Goal: Transaction & Acquisition: Book appointment/travel/reservation

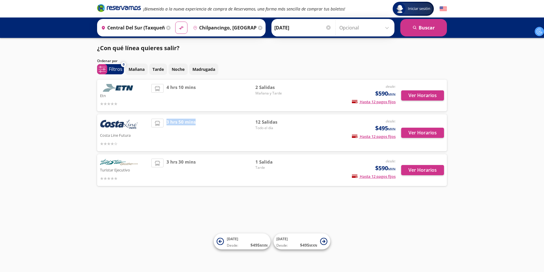
drag, startPoint x: 198, startPoint y: 122, endPoint x: 164, endPoint y: 122, distance: 34.1
click at [164, 122] on div "3 hrs 50 mins" at bounding box center [203, 133] width 104 height 28
click at [288, 134] on div "12 Salidas Todo el día" at bounding box center [275, 133] width 41 height 28
drag, startPoint x: 395, startPoint y: 129, endPoint x: 370, endPoint y: 128, distance: 24.5
click at [370, 128] on div "[PERSON_NAME] Line Futura desde: $495 MXN Hasta 12 pagos fijos Pagos fijos en c…" at bounding box center [272, 133] width 344 height 28
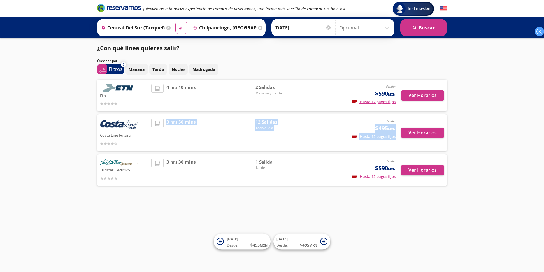
click at [317, 141] on div "desde: $495 MXN Hasta 12 pagos fijos Pagos fijos en compras mayores a $30 MXN, …" at bounding box center [347, 133] width 96 height 28
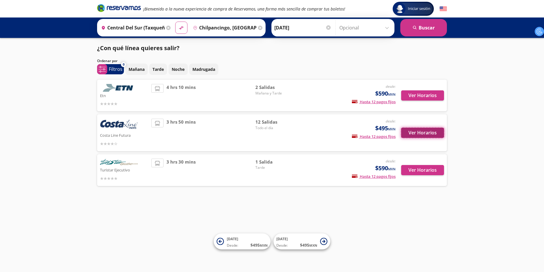
click at [426, 133] on button "Ver Horarios" at bounding box center [422, 133] width 43 height 10
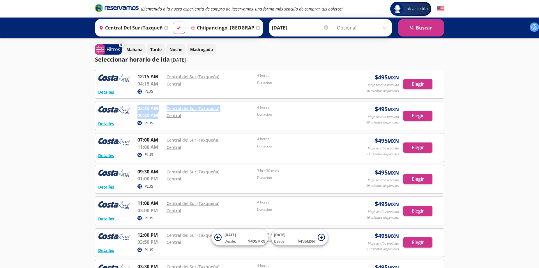
drag, startPoint x: 135, startPoint y: 108, endPoint x: 163, endPoint y: 112, distance: 28.0
click at [163, 112] on div "Detalles PLUS 02:40 AM Central del Sur (Taxqueña) 06:40 AM Central 4 horas Dura…" at bounding box center [269, 116] width 343 height 22
drag, startPoint x: 146, startPoint y: 173, endPoint x: 157, endPoint y: 173, distance: 11.4
click at [157, 173] on p "09:30 AM" at bounding box center [151, 171] width 26 height 7
drag, startPoint x: 138, startPoint y: 203, endPoint x: 156, endPoint y: 201, distance: 18.2
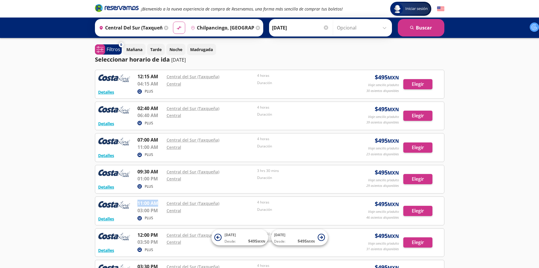
click at [159, 201] on div "Detalles PLUS 11:00 AM [GEOGRAPHIC_DATA] (Taxqueña) 03:00 PM Central 4 horas Du…" at bounding box center [269, 210] width 343 height 22
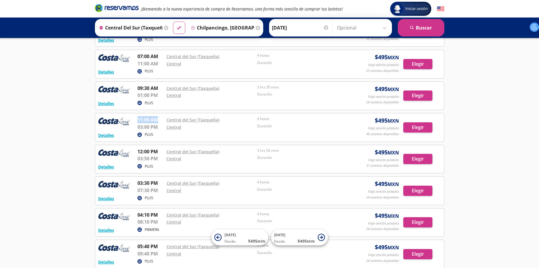
scroll to position [105, 0]
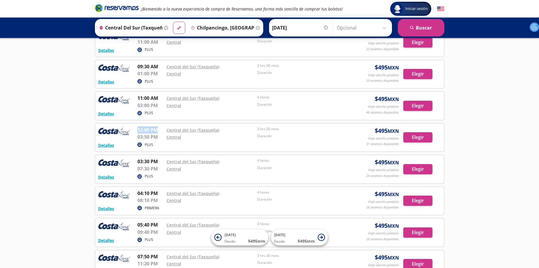
drag, startPoint x: 139, startPoint y: 127, endPoint x: 159, endPoint y: 129, distance: 20.6
click at [159, 129] on p "12:00 PM" at bounding box center [151, 129] width 26 height 7
drag, startPoint x: 139, startPoint y: 163, endPoint x: 158, endPoint y: 164, distance: 19.2
click at [158, 164] on p "03:30 PM" at bounding box center [151, 161] width 26 height 7
drag, startPoint x: 136, startPoint y: 194, endPoint x: 155, endPoint y: 198, distance: 18.8
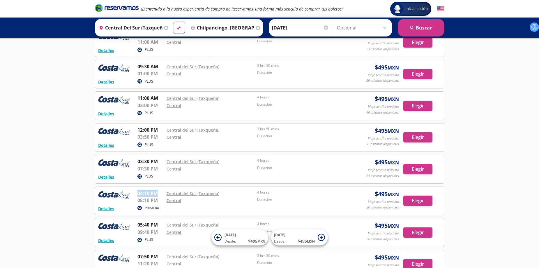
click at [160, 194] on div "Detalles PRIMERA 04:10 PM Central del Sur (Taxqueña) 08:10 PM Central 4 horas D…" at bounding box center [269, 200] width 343 height 22
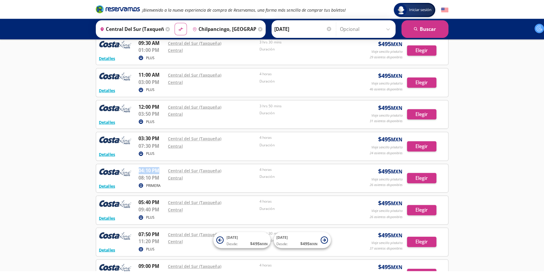
scroll to position [140, 0]
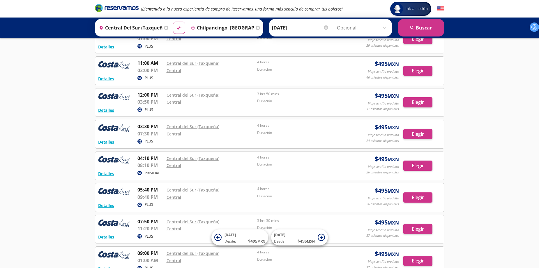
click at [154, 175] on p "PRIMERA" at bounding box center [152, 172] width 15 height 5
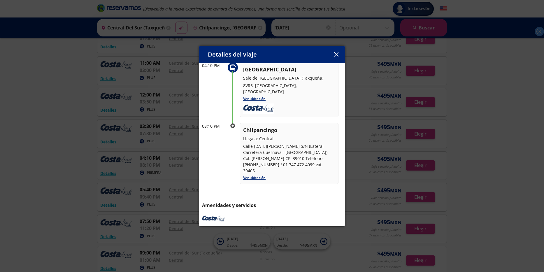
scroll to position [35, 0]
drag, startPoint x: 251, startPoint y: 147, endPoint x: 293, endPoint y: 150, distance: 42.4
click at [285, 149] on p "Calle [DATE][PERSON_NAME] S/N (Lateral Carretera Cuernava - [GEOGRAPHIC_DATA]) …" at bounding box center [289, 158] width 92 height 31
click at [296, 156] on p "Calle [DATE][PERSON_NAME] S/N (Lateral Carretera Cuernava - [GEOGRAPHIC_DATA]) …" at bounding box center [289, 158] width 92 height 31
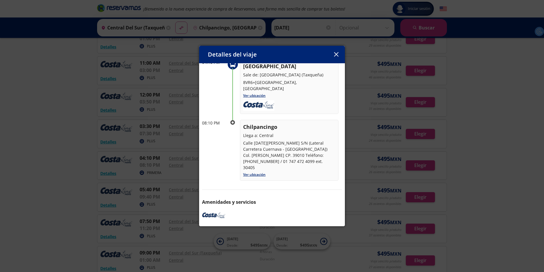
scroll to position [40, 0]
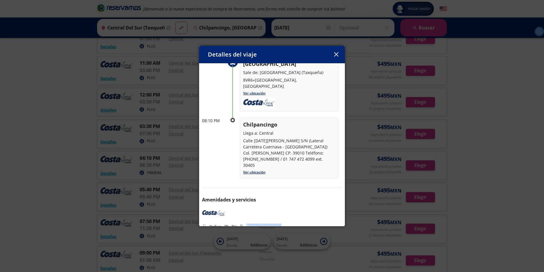
drag, startPoint x: 263, startPoint y: 219, endPoint x: 297, endPoint y: 184, distance: 48.6
click at [287, 224] on div "Baños TV Boleto Electrónico" at bounding box center [272, 227] width 140 height 6
click at [333, 57] on button "button" at bounding box center [336, 54] width 9 height 9
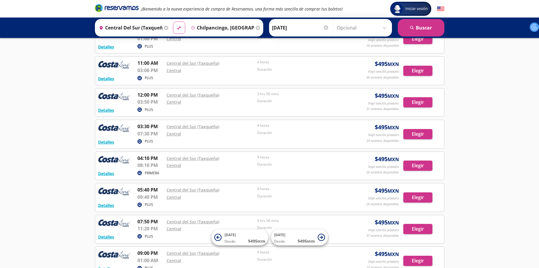
click at [149, 206] on p "PLUS" at bounding box center [149, 204] width 8 height 5
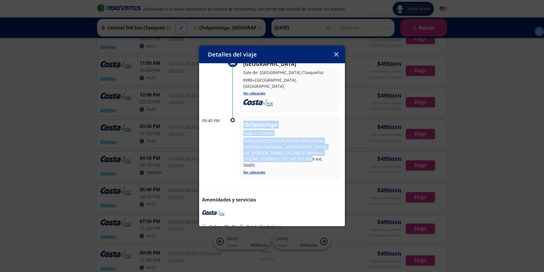
drag, startPoint x: 285, startPoint y: 162, endPoint x: 239, endPoint y: 137, distance: 52.4
click at [239, 137] on div "09:40 PM Chilpancingo Llega a: [GEOGRAPHIC_DATA][DATE][PERSON_NAME]/N (Lateral …" at bounding box center [272, 147] width 140 height 61
click at [255, 170] on link "Ver ubicación" at bounding box center [254, 172] width 22 height 5
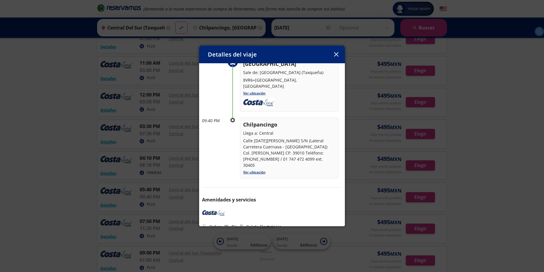
click at [86, 161] on div "Detalles del viaje Salida: [DATE] 4 horas llega: [DATE] Itinerario 05:40 PM [GE…" at bounding box center [272, 136] width 544 height 272
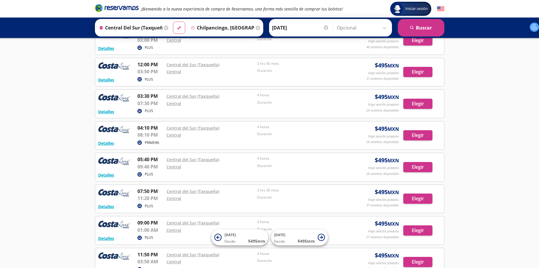
scroll to position [233, 0]
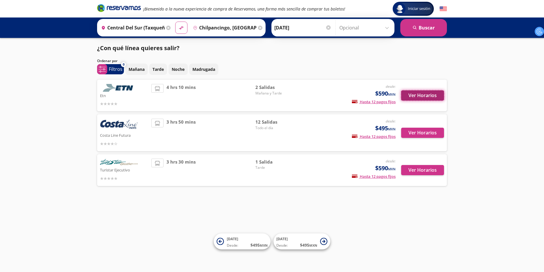
click at [412, 93] on button "Ver Horarios" at bounding box center [422, 95] width 43 height 10
click at [418, 173] on button "Ver Horarios" at bounding box center [422, 170] width 43 height 10
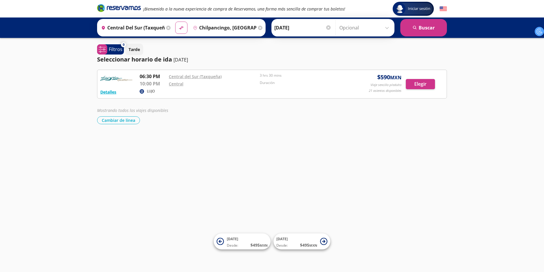
click at [150, 92] on p "LUJO" at bounding box center [151, 91] width 8 height 5
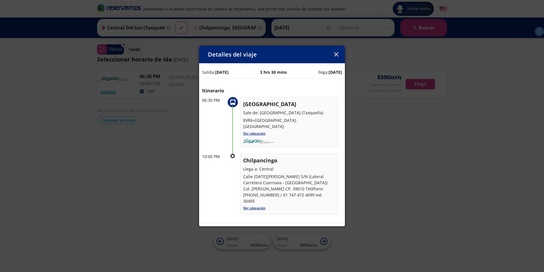
click at [335, 58] on button "button" at bounding box center [336, 54] width 9 height 9
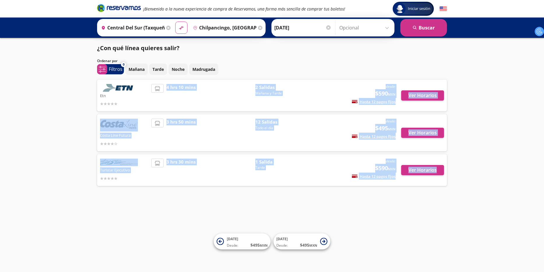
drag, startPoint x: 446, startPoint y: 182, endPoint x: 126, endPoint y: 106, distance: 328.1
click at [126, 106] on div "Etn desde: $590 MXN Hasta 12 pagos fijos Pagos fijos en compras mayores a $30 M…" at bounding box center [272, 133] width 350 height 106
click at [63, 122] on div "Iniciar sesión Iniciar sesión ¡Bienvenido a la nueva experiencia de compra de R…" at bounding box center [272, 136] width 544 height 272
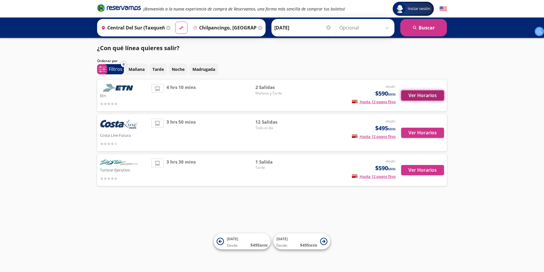
click at [415, 96] on button "Ver Horarios" at bounding box center [422, 95] width 43 height 10
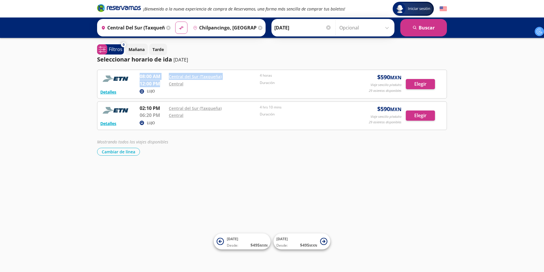
drag, startPoint x: 139, startPoint y: 76, endPoint x: 160, endPoint y: 83, distance: 22.5
click at [160, 83] on div "Detalles LUJO 08:00 AM [GEOGRAPHIC_DATA] (Taxqueña) 12:00 PM Central 4 horas Du…" at bounding box center [271, 84] width 343 height 22
drag, startPoint x: 140, startPoint y: 109, endPoint x: 159, endPoint y: 108, distance: 19.6
click at [159, 108] on p "02:10 PM" at bounding box center [153, 108] width 26 height 7
click at [142, 115] on p "06:20 PM" at bounding box center [153, 115] width 26 height 7
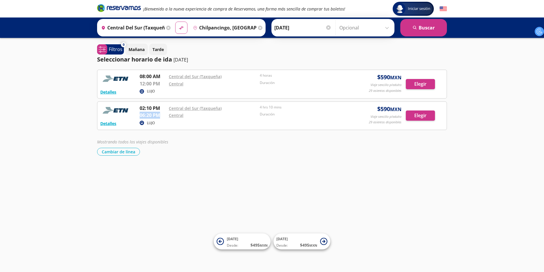
drag, startPoint x: 138, startPoint y: 115, endPoint x: 165, endPoint y: 115, distance: 27.1
click at [165, 115] on div "Detalles LUJO 02:10 PM [GEOGRAPHIC_DATA] (Taxqueña) 06:20 PM Central 4 hrs 10 m…" at bounding box center [271, 116] width 343 height 22
click at [217, 143] on div "Mostrando todos los viajes disponibles" at bounding box center [272, 142] width 350 height 6
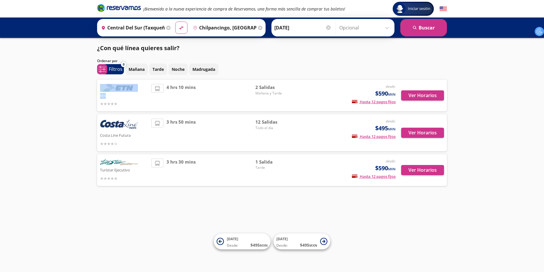
drag, startPoint x: 119, startPoint y: 104, endPoint x: 97, endPoint y: 87, distance: 28.5
click at [97, 87] on div "¿Con qué línea quieres salir? Ordenar por 0 system-uicons:filtering Filtros che…" at bounding box center [272, 116] width 356 height 145
click at [63, 94] on div "Iniciar sesión Iniciar sesión ¡Bienvenido a la nueva experiencia de compra de R…" at bounding box center [272, 136] width 544 height 272
drag, startPoint x: 105, startPoint y: 93, endPoint x: 99, endPoint y: 88, distance: 8.0
click at [99, 88] on div "Etn desde: $590 MXN Hasta 12 pagos fijos Pagos fijos en compras mayores a $30 M…" at bounding box center [272, 96] width 350 height 32
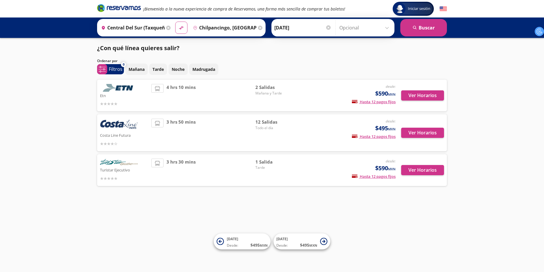
click at [63, 99] on div "Iniciar sesión Iniciar sesión ¡Bienvenido a la nueva experiencia de compra de R…" at bounding box center [272, 136] width 544 height 272
click at [73, 113] on div "Iniciar sesión Iniciar sesión ¡Bienvenido a la nueva experiencia de compra de R…" at bounding box center [272, 136] width 544 height 272
click at [424, 134] on button "Ver Horarios" at bounding box center [422, 133] width 43 height 10
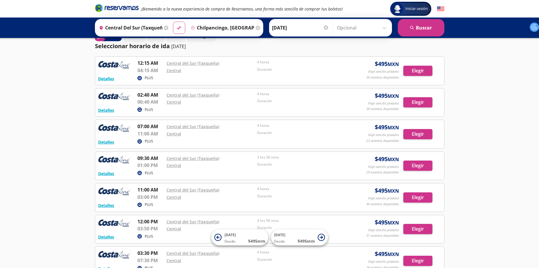
scroll to position [35, 0]
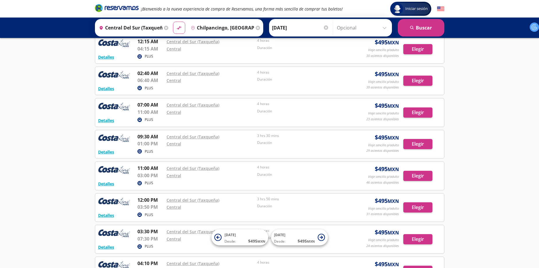
click at [147, 182] on p "PLUS" at bounding box center [149, 182] width 8 height 5
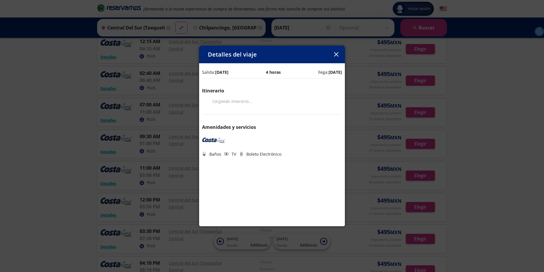
click at [335, 56] on icon "button" at bounding box center [336, 54] width 4 height 4
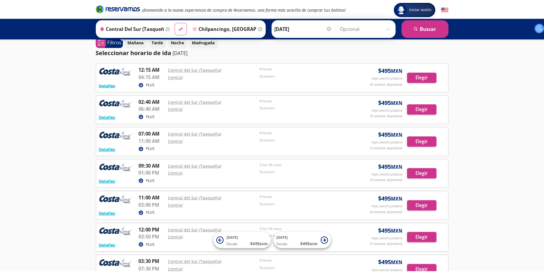
scroll to position [0, 0]
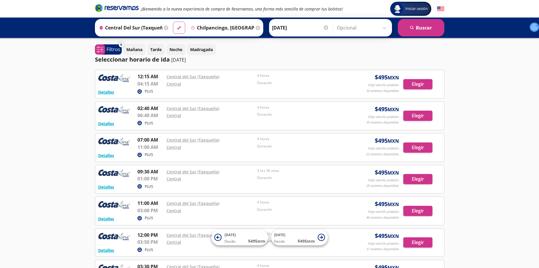
click at [148, 90] on p "PLUS" at bounding box center [149, 91] width 8 height 5
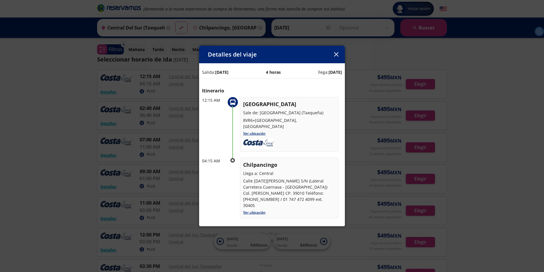
click at [336, 54] on icon "button" at bounding box center [336, 54] width 4 height 4
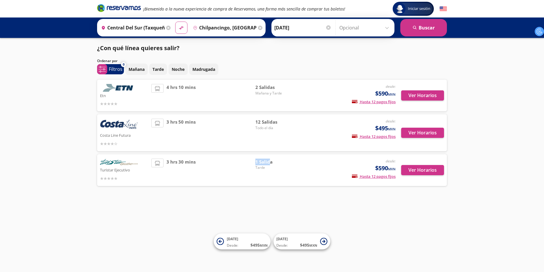
drag, startPoint x: 256, startPoint y: 162, endPoint x: 270, endPoint y: 160, distance: 15.0
click at [270, 160] on span "1 Salida" at bounding box center [275, 162] width 41 height 7
click at [258, 169] on span "Tarde" at bounding box center [275, 167] width 41 height 5
drag, startPoint x: 194, startPoint y: 89, endPoint x: 167, endPoint y: 90, distance: 26.8
click at [167, 90] on div "4 hrs 10 mins" at bounding box center [203, 95] width 104 height 23
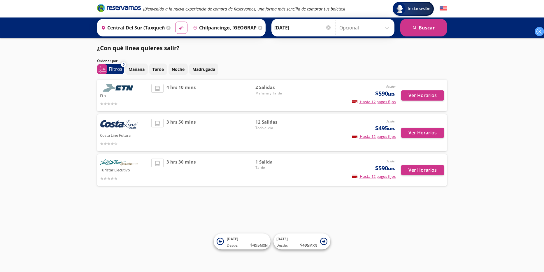
click at [186, 118] on div "[PERSON_NAME] Line Futura desde: $495 MXN Hasta 12 pagos fijos Pagos fijos en c…" at bounding box center [272, 132] width 350 height 37
click at [80, 108] on div "Iniciar sesión Iniciar sesión ¡Bienvenido a la nueva experiencia de compra de R…" at bounding box center [272, 136] width 544 height 272
